Goal: Navigation & Orientation: Find specific page/section

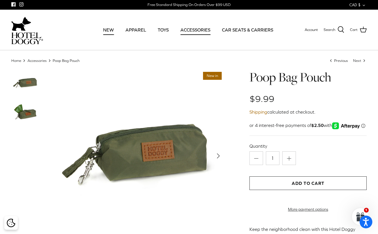
click at [112, 28] on link "NEW" at bounding box center [108, 29] width 21 height 19
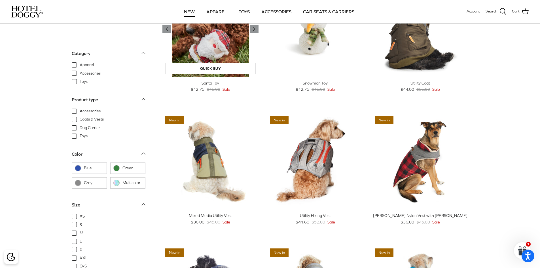
scroll to position [142, 0]
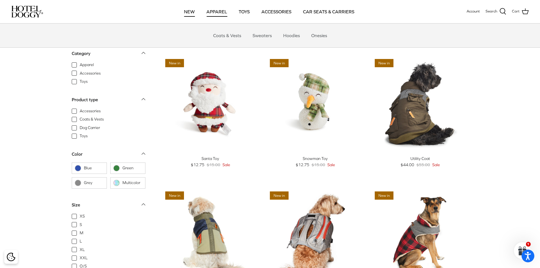
click at [219, 10] on link "APPAREL" at bounding box center [216, 11] width 31 height 19
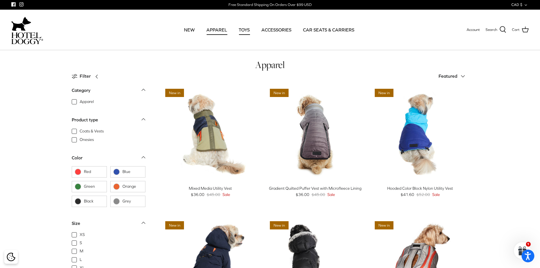
click at [246, 30] on link "TOYS" at bounding box center [244, 29] width 21 height 19
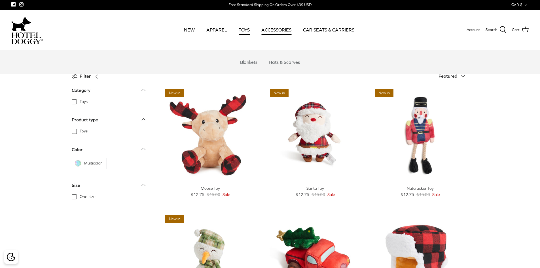
drag, startPoint x: 275, startPoint y: 28, endPoint x: 277, endPoint y: 31, distance: 3.1
click at [275, 29] on link "ACCESSORIES" at bounding box center [276, 29] width 40 height 19
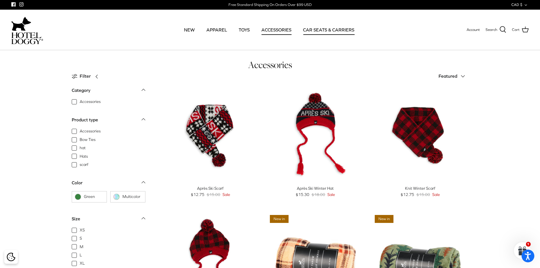
click at [317, 29] on link "CAR SEATS & CARRIERS" at bounding box center [329, 29] width 62 height 19
